Goal: Task Accomplishment & Management: Complete application form

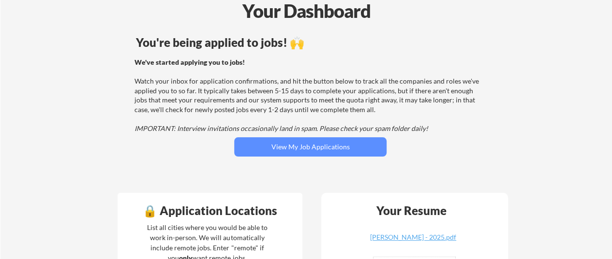
scroll to position [51, 0]
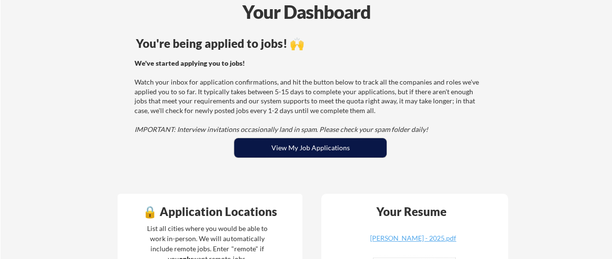
click at [312, 146] on button "View My Job Applications" at bounding box center [310, 147] width 152 height 19
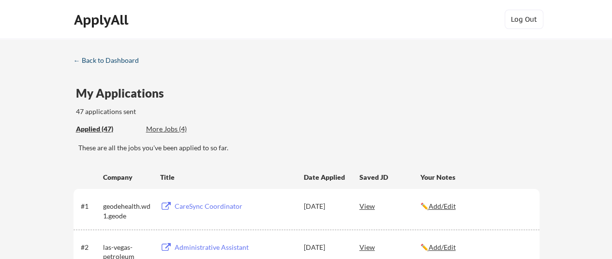
click at [117, 59] on div "← Back to Dashboard" at bounding box center [110, 60] width 73 height 7
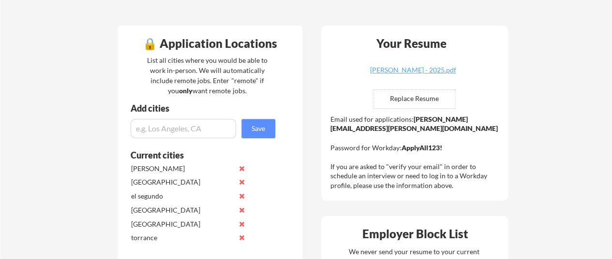
scroll to position [219, 0]
click at [410, 73] on div "Hodge, Brianna Resume - 2025.pdf" at bounding box center [413, 70] width 115 height 7
click at [391, 70] on div "Hodge, Brianna Resume - 2025.pdf" at bounding box center [413, 70] width 115 height 7
click at [441, 102] on input "file" at bounding box center [415, 100] width 82 height 18
type input "C:\fakepath\ApplyAll- Hodge, Brianna Resume.pdf"
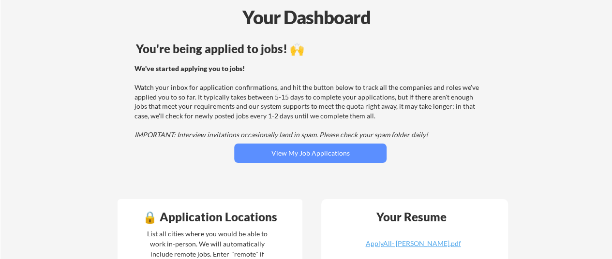
scroll to position [0, 0]
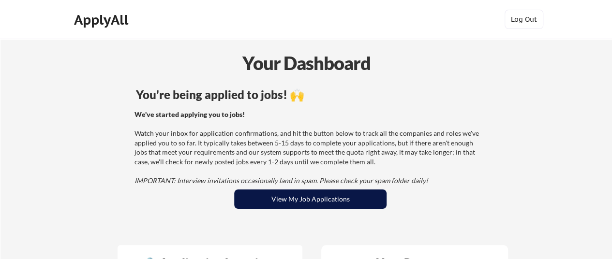
click at [271, 199] on button "View My Job Applications" at bounding box center [310, 199] width 152 height 19
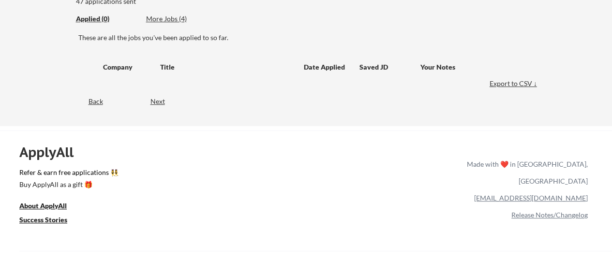
scroll to position [119, 0]
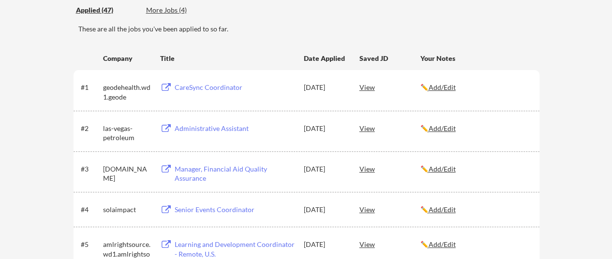
click at [166, 6] on div "More Jobs (4)" at bounding box center [181, 10] width 71 height 10
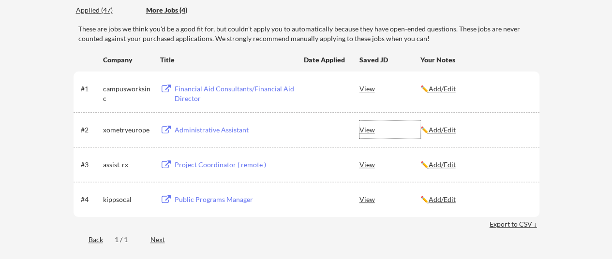
click at [369, 129] on div "View" at bounding box center [390, 129] width 61 height 17
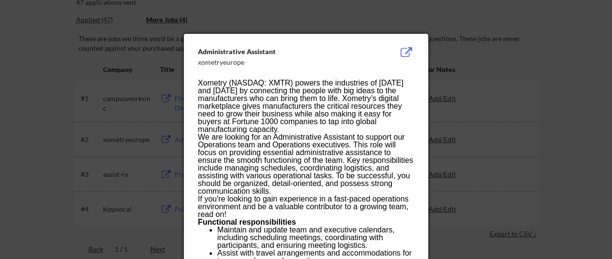
scroll to position [109, 0]
click at [402, 54] on button at bounding box center [406, 53] width 15 height 12
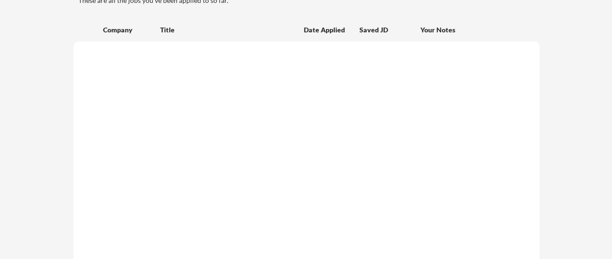
scroll to position [109, 0]
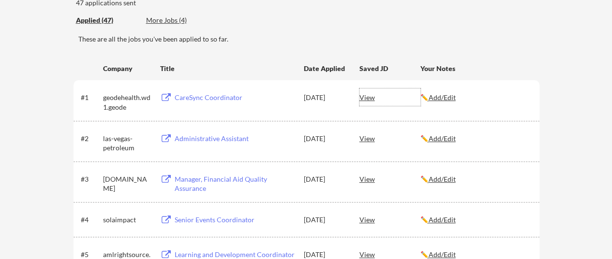
click at [370, 98] on div "View" at bounding box center [390, 97] width 61 height 17
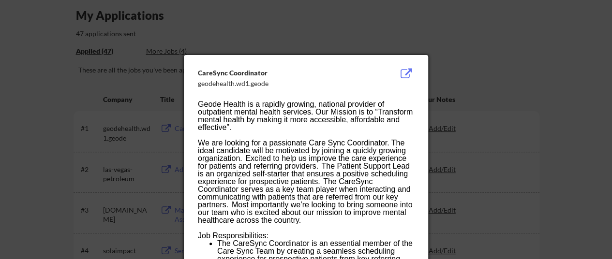
scroll to position [74, 0]
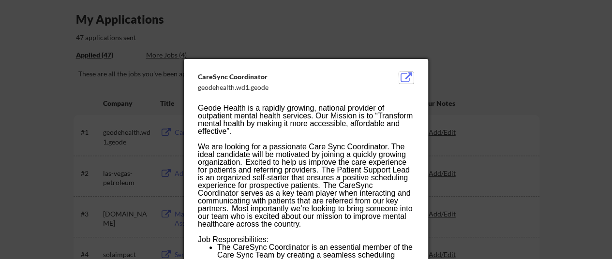
click at [399, 76] on button at bounding box center [406, 78] width 15 height 12
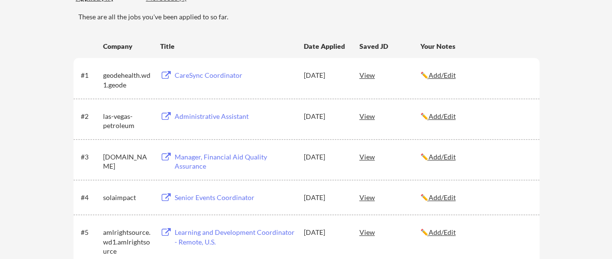
scroll to position [177, 0]
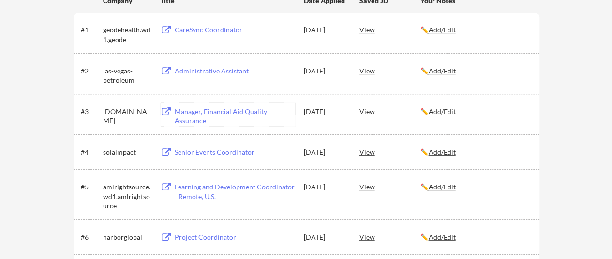
drag, startPoint x: 221, startPoint y: 117, endPoint x: 0, endPoint y: 122, distance: 221.3
click at [256, 108] on div "Manager, Financial Aid Quality Assurance" at bounding box center [235, 116] width 120 height 19
click at [217, 158] on div "Senior Events Coordinator" at bounding box center [233, 151] width 122 height 17
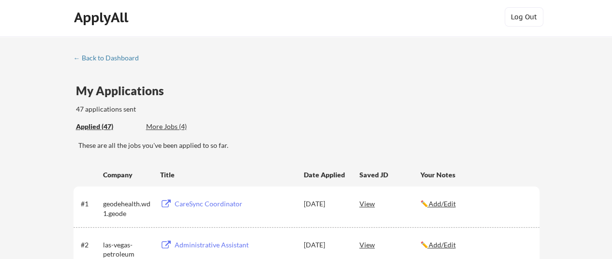
scroll to position [0, 0]
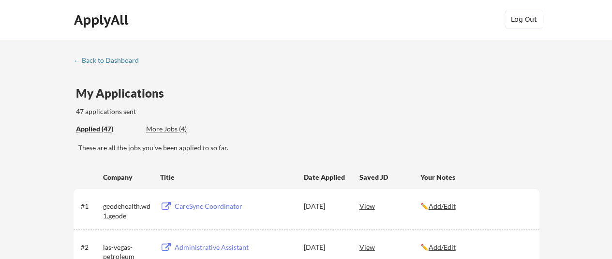
click at [162, 128] on div "More Jobs (4)" at bounding box center [181, 129] width 71 height 10
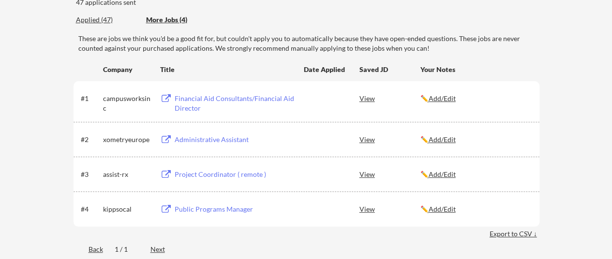
scroll to position [109, 0]
click at [218, 173] on div "Project Coordinator ( remote )" at bounding box center [235, 175] width 120 height 10
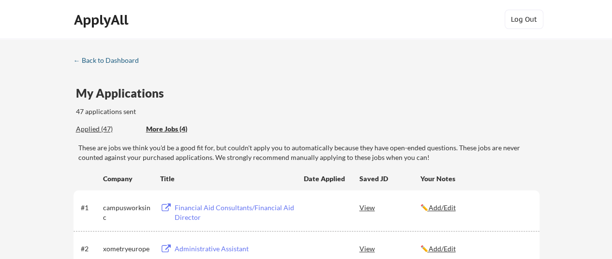
click at [120, 61] on div "← Back to Dashboard" at bounding box center [110, 60] width 73 height 7
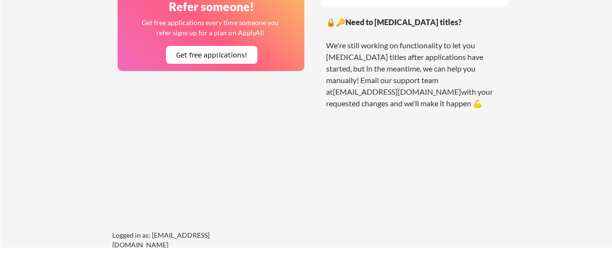
scroll to position [913, 0]
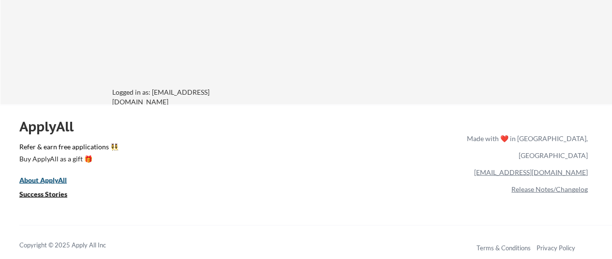
click at [50, 177] on u "About ApplyAll" at bounding box center [42, 180] width 47 height 8
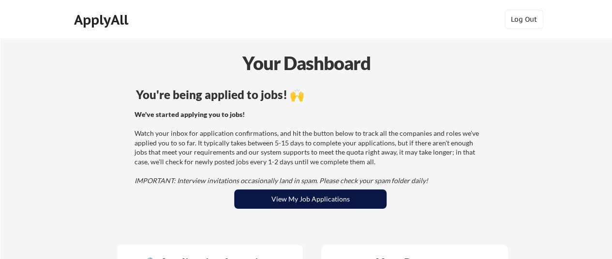
click at [318, 196] on button "View My Job Applications" at bounding box center [310, 199] width 152 height 19
